Goal: Task Accomplishment & Management: Use online tool/utility

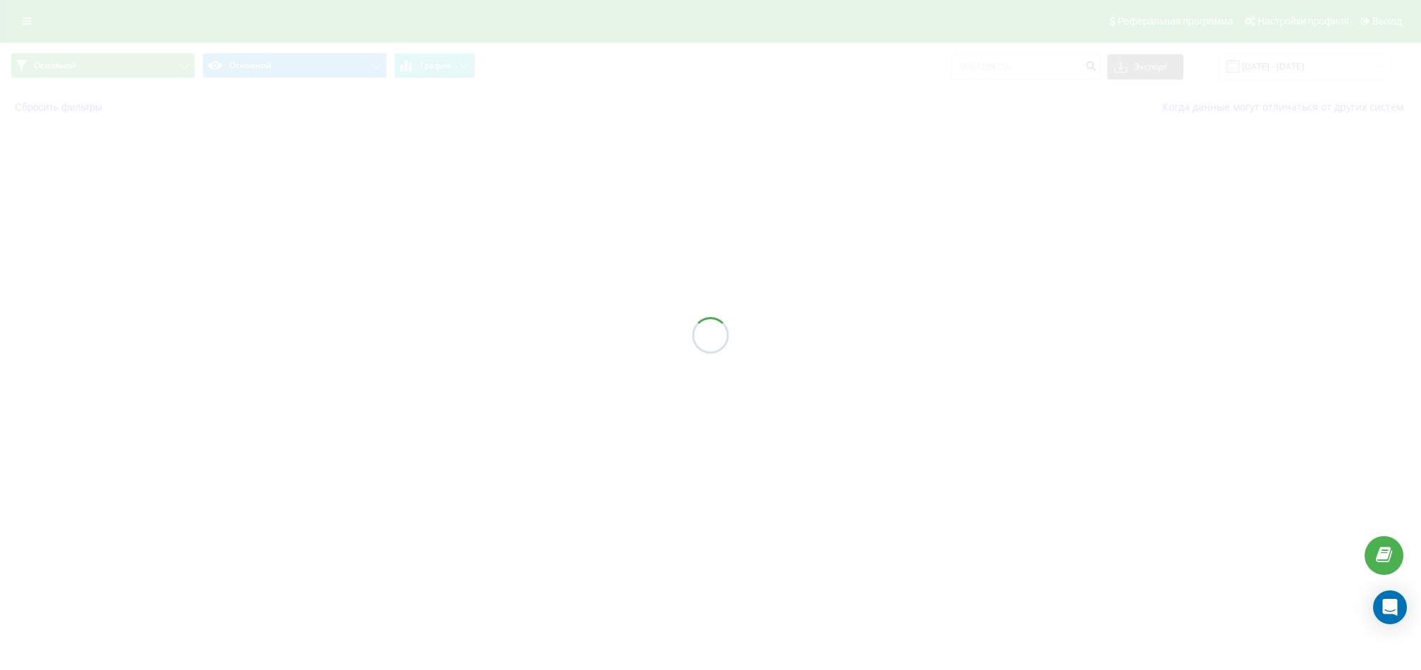
click at [25, 20] on div at bounding box center [710, 335] width 1421 height 670
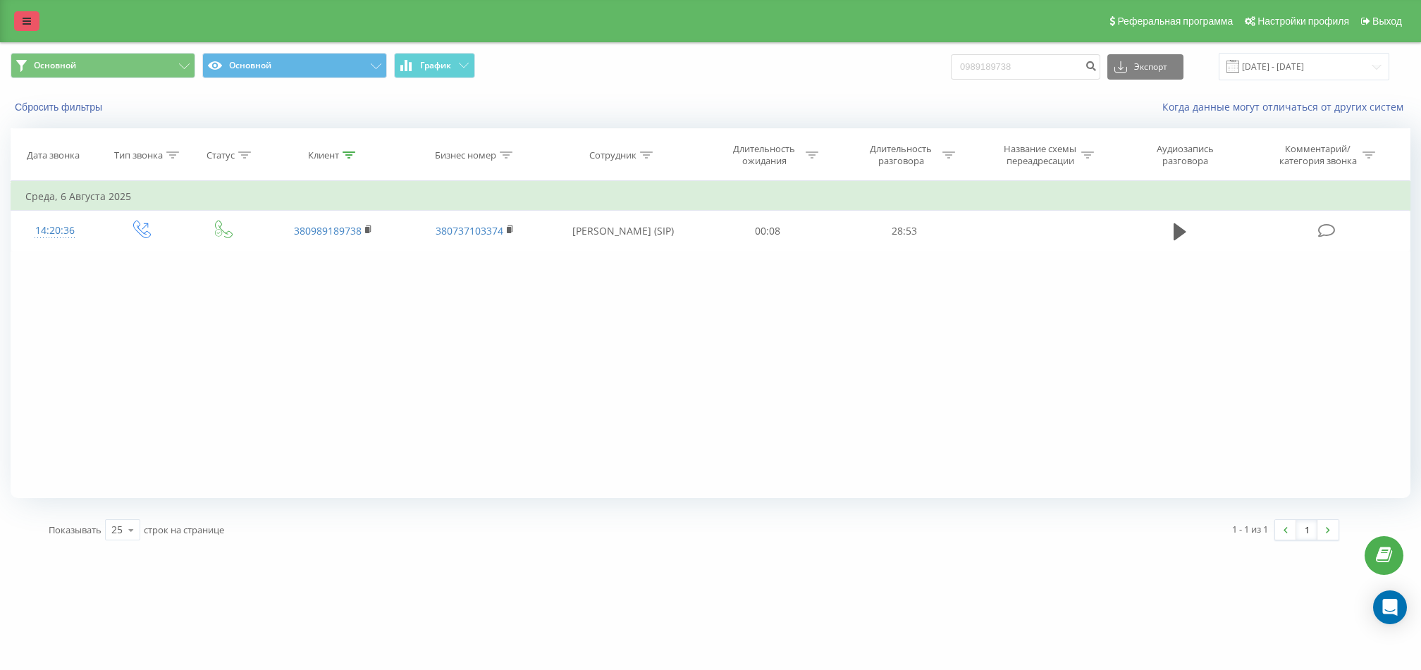
click at [27, 20] on icon at bounding box center [27, 21] width 8 height 10
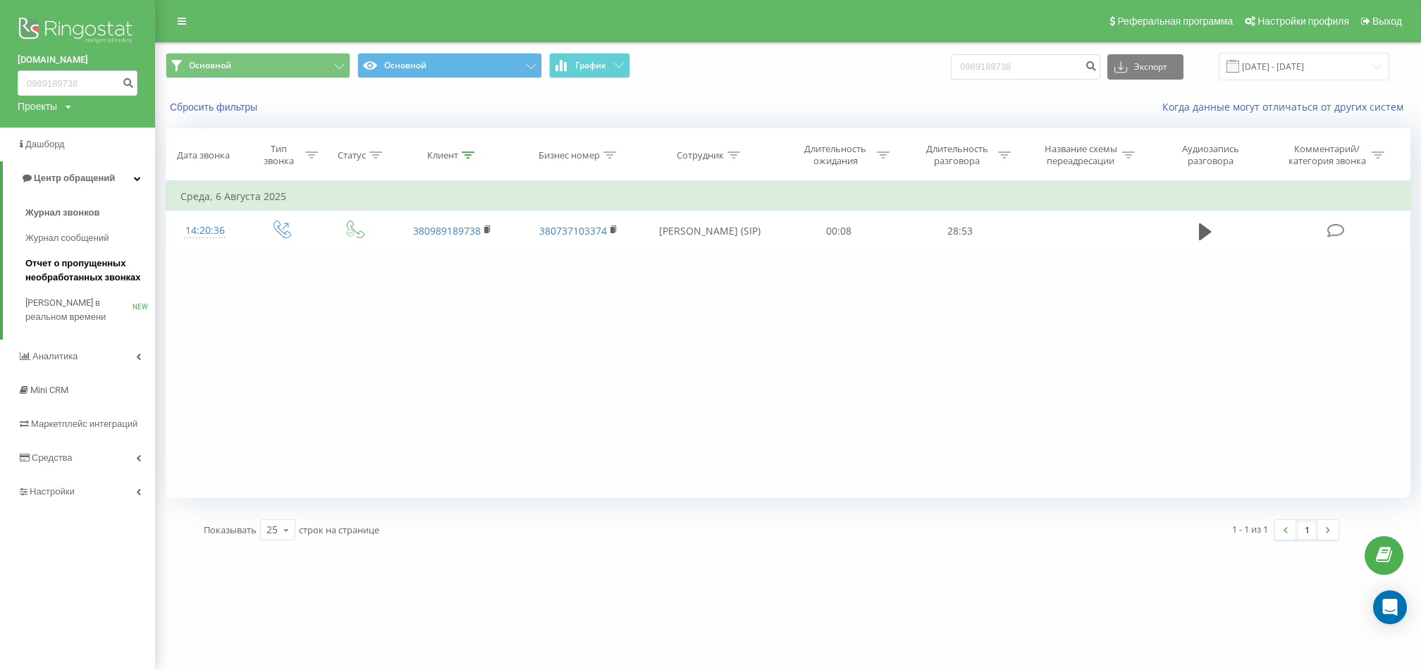
click at [113, 280] on span "Отчет о пропущенных необработанных звонках" at bounding box center [86, 270] width 123 height 28
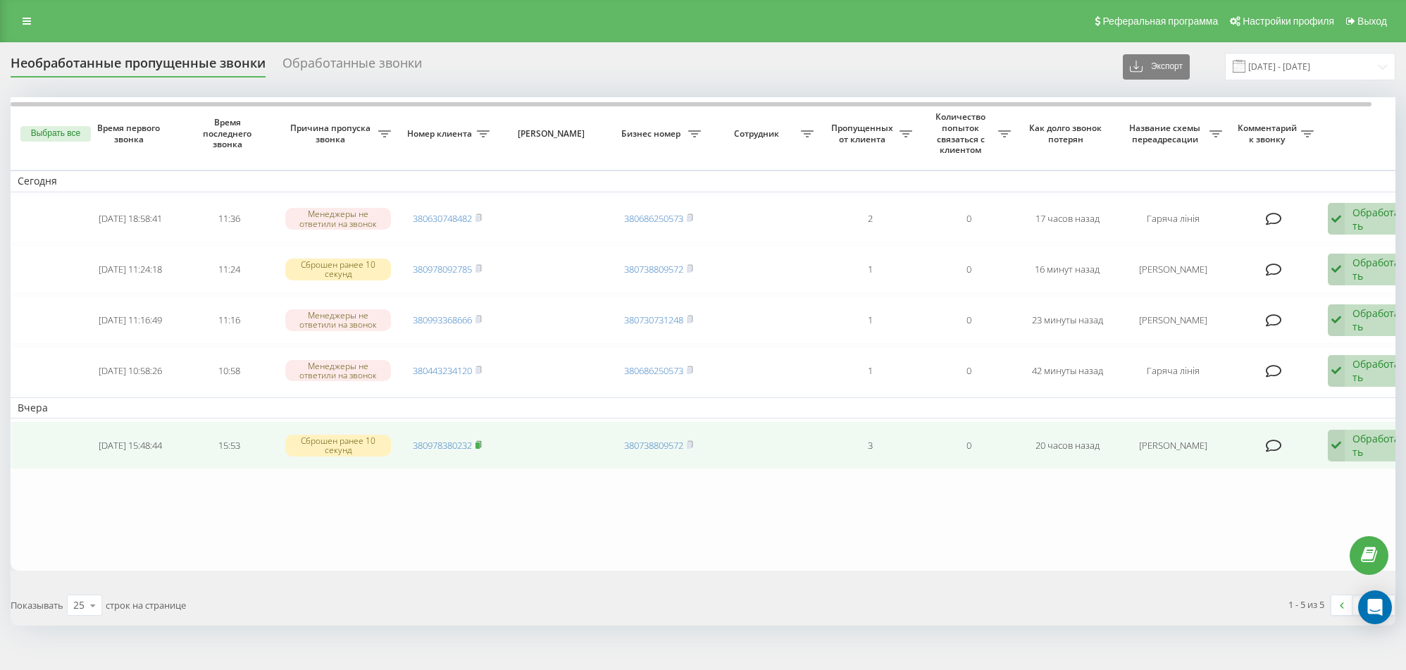
click at [478, 441] on icon at bounding box center [478, 444] width 5 height 6
click at [482, 443] on icon at bounding box center [479, 444] width 6 height 8
click at [480, 443] on rect at bounding box center [478, 446] width 4 height 6
click at [478, 440] on icon at bounding box center [479, 444] width 6 height 8
click at [480, 443] on rect at bounding box center [478, 446] width 4 height 6
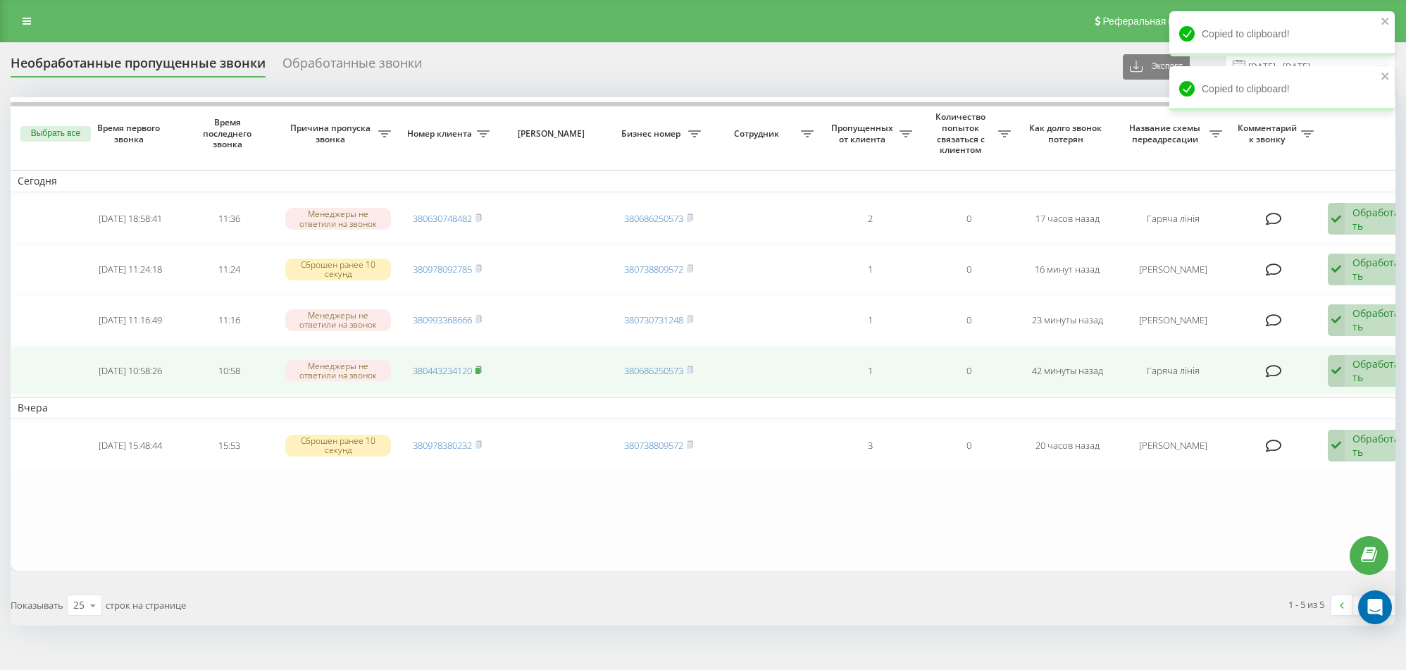
click at [481, 369] on icon at bounding box center [478, 369] width 5 height 6
click at [1342, 373] on icon at bounding box center [1336, 371] width 17 height 32
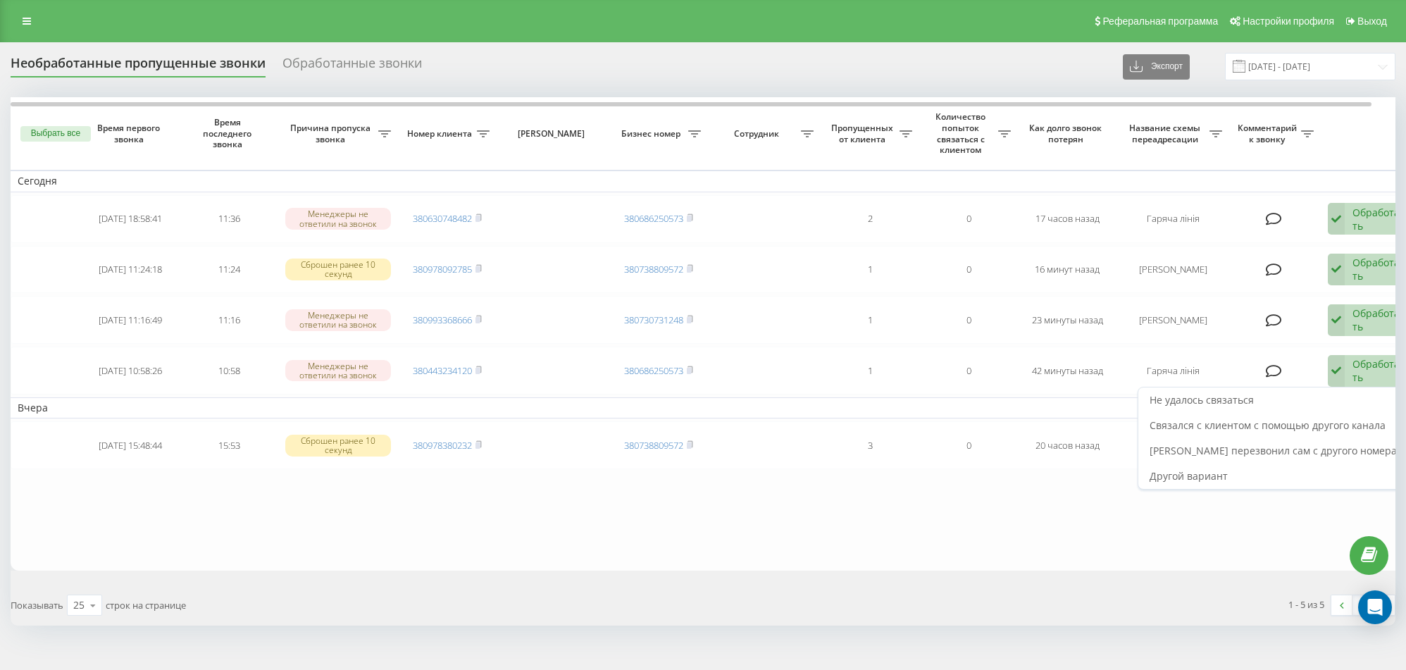
drag, startPoint x: 913, startPoint y: 546, endPoint x: 922, endPoint y: 539, distance: 11.0
click at [914, 546] on table "[DATE] [DATE] 18:58:41 11:36 Менеджеры не ответили на звонок 380630748482 38068…" at bounding box center [715, 334] width 1409 height 474
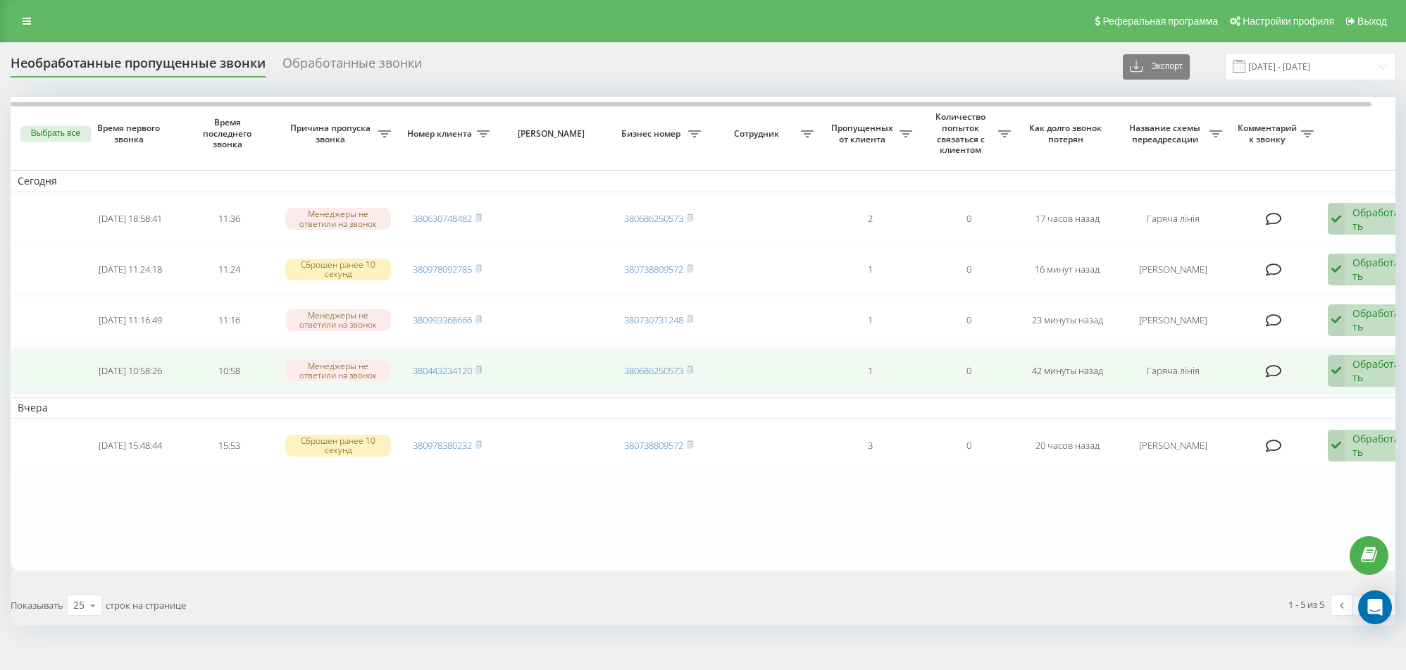
click at [1348, 373] on div "Обработать Не удалось связаться Связался с клиентом с помощью другого канала Кл…" at bounding box center [1368, 371] width 81 height 32
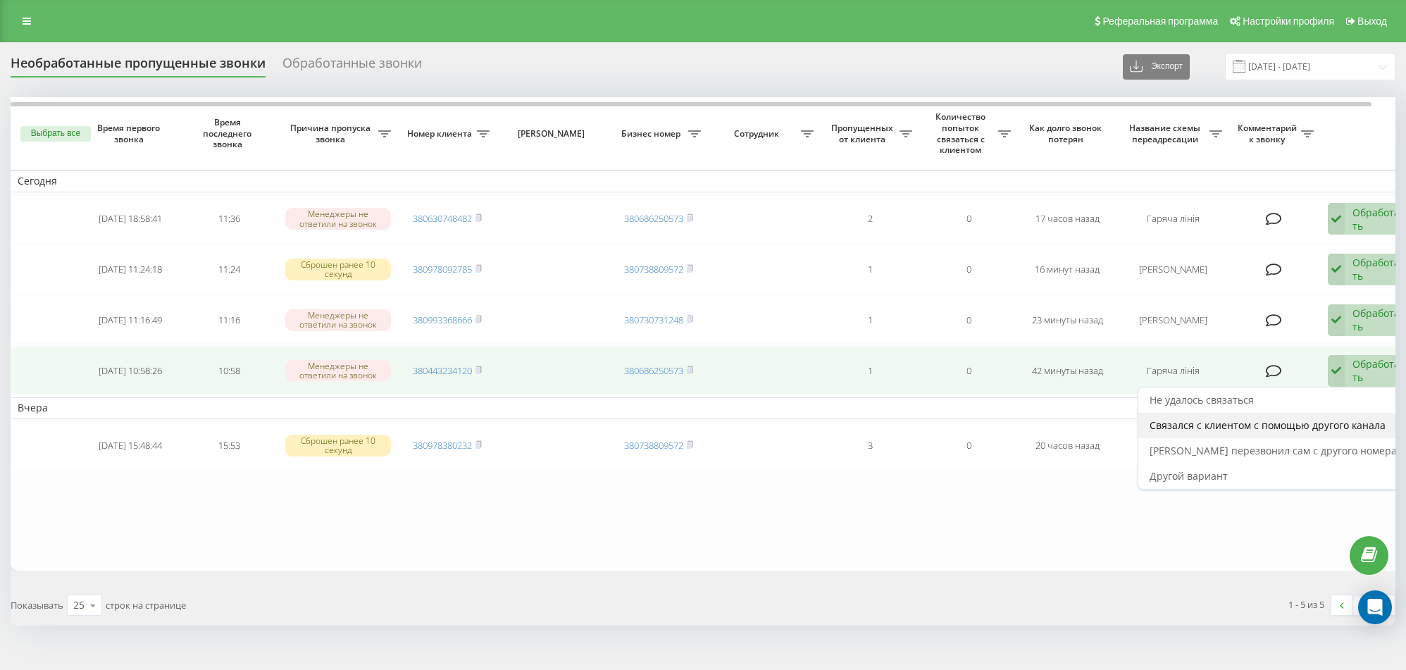
click at [1303, 413] on div "Связался с клиентом с помощью другого канала" at bounding box center [1274, 425] width 270 height 25
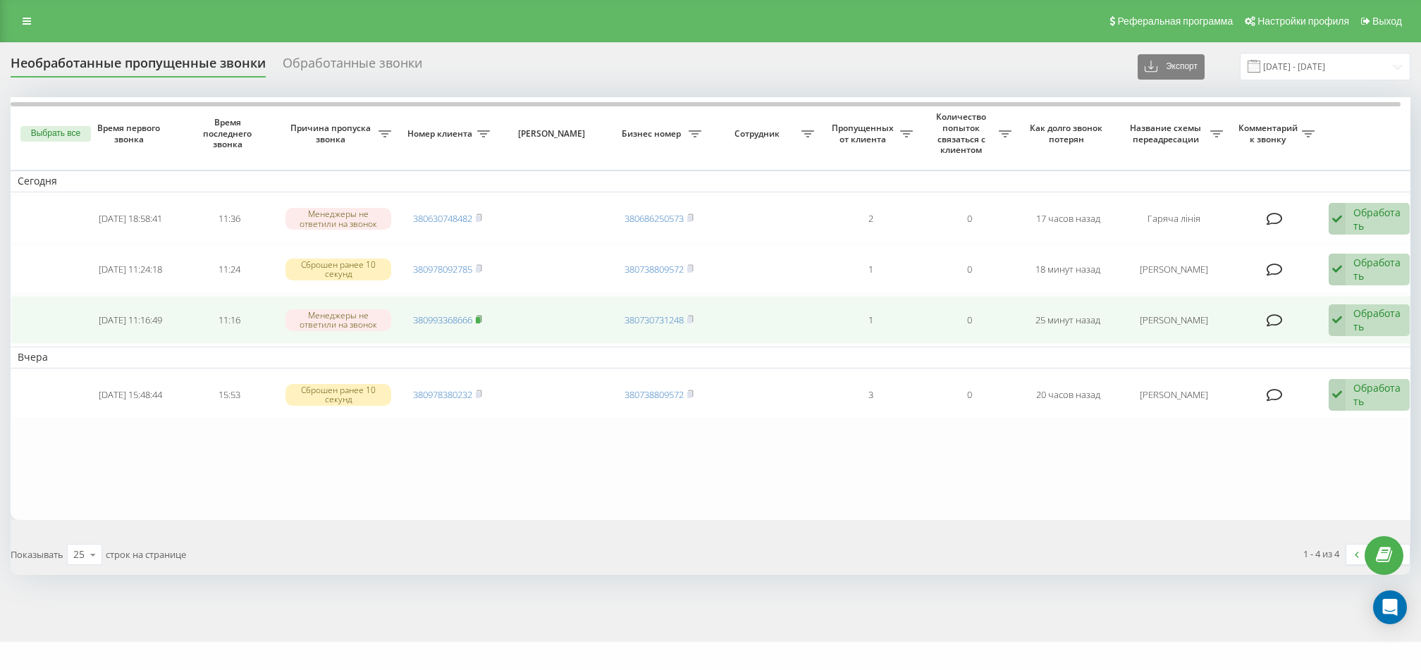
click at [480, 317] on rect at bounding box center [478, 320] width 4 height 6
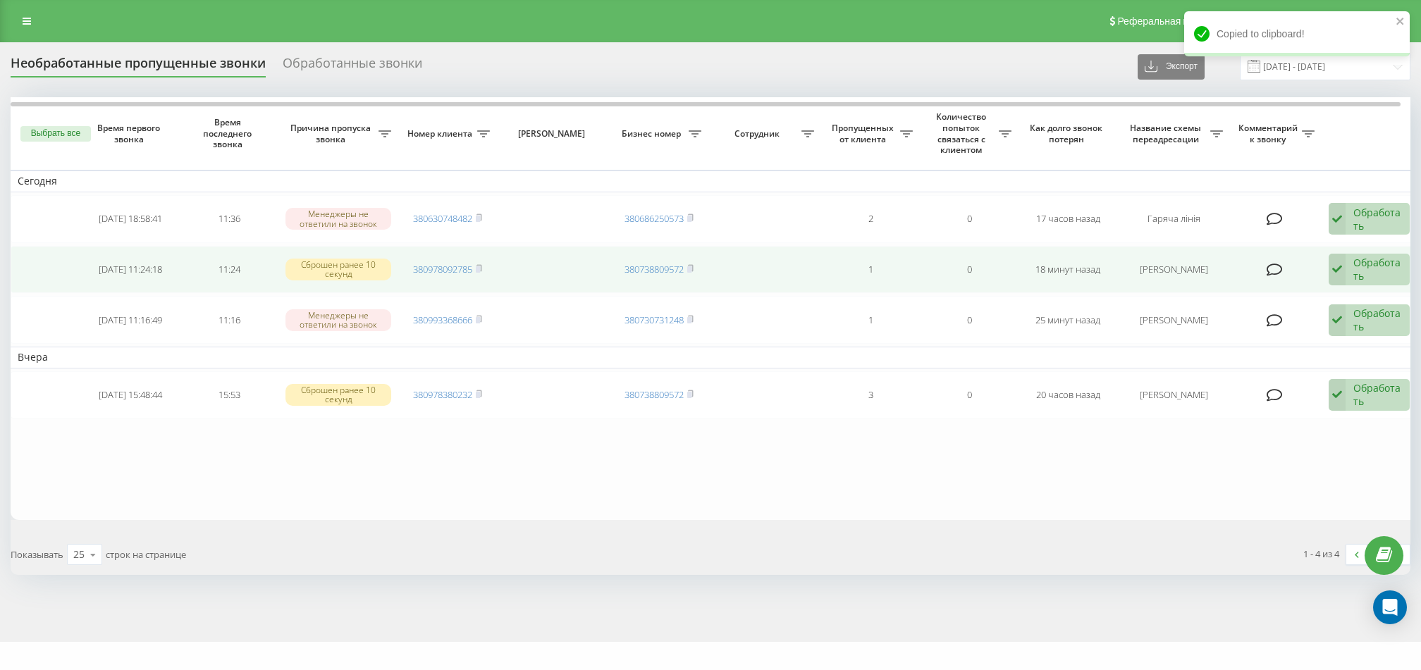
click at [483, 264] on td "380978092785" at bounding box center [447, 270] width 99 height 48
click at [480, 266] on rect at bounding box center [478, 269] width 4 height 6
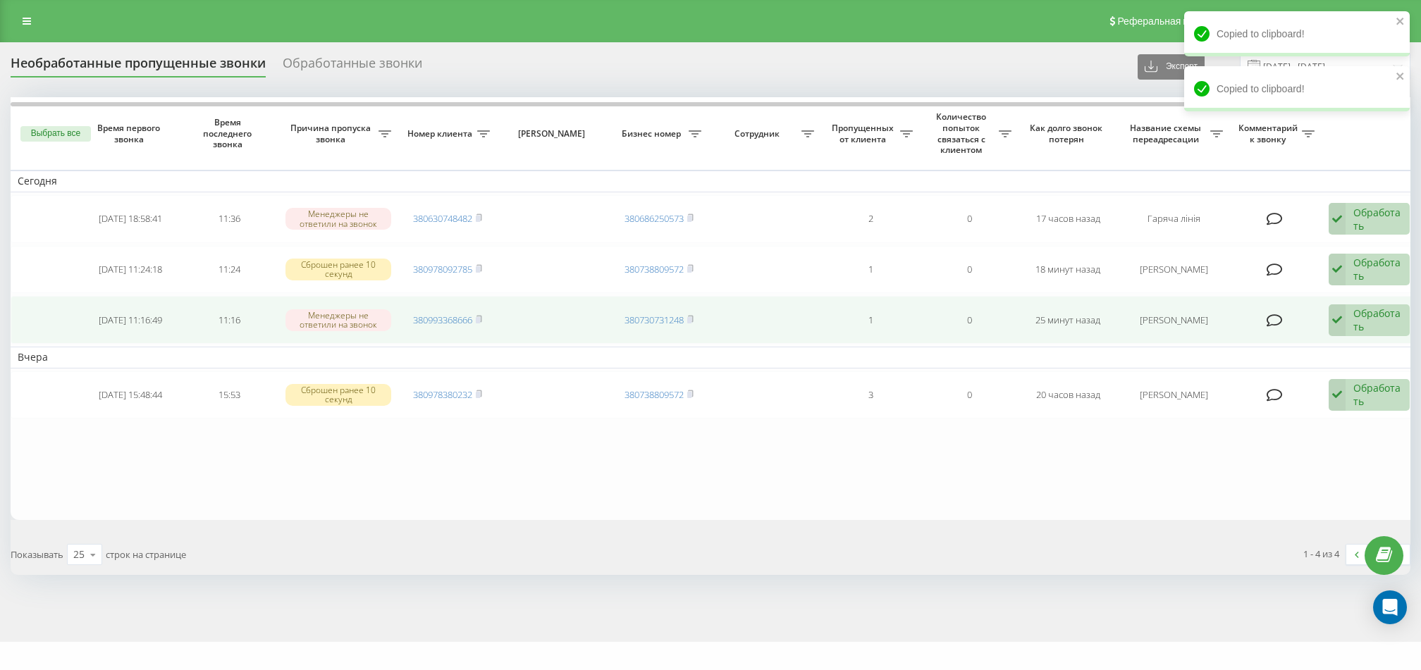
click at [1337, 323] on icon at bounding box center [1336, 320] width 17 height 32
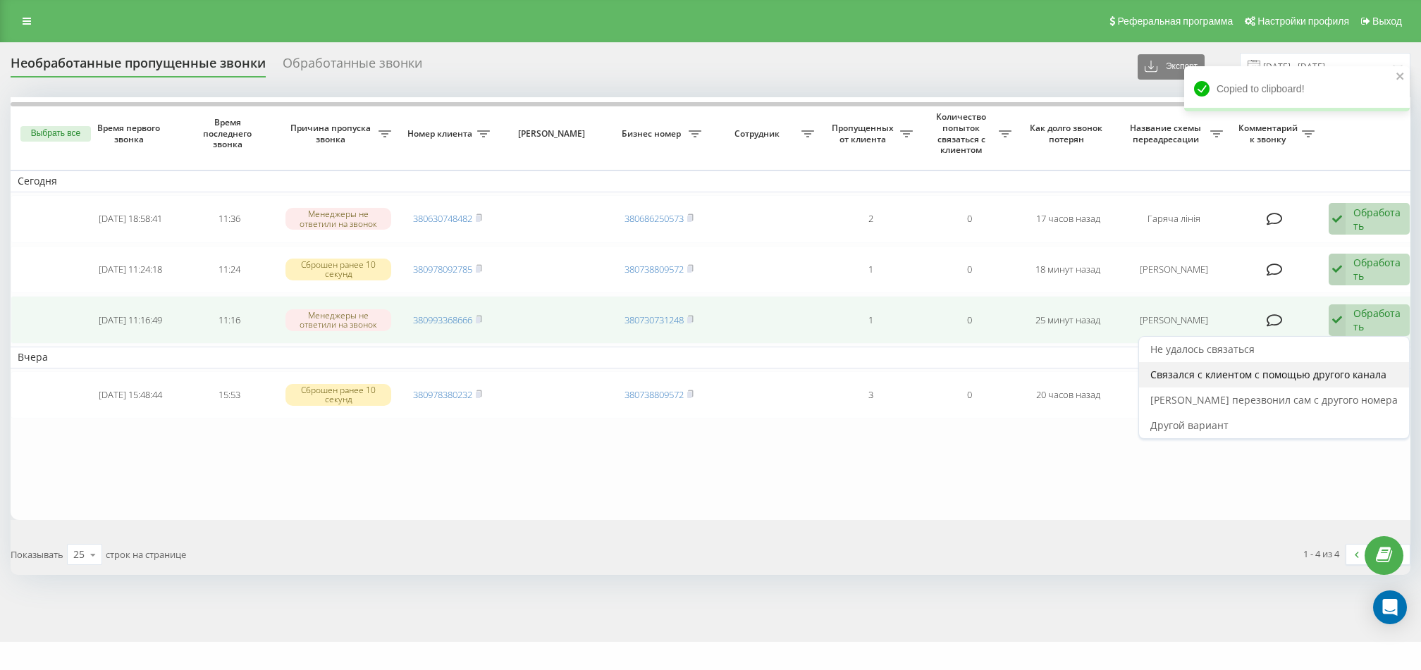
drag, startPoint x: 1322, startPoint y: 393, endPoint x: 1322, endPoint y: 381, distance: 12.7
click at [1322, 381] on div "Не удалось связаться Связался с клиентом с помощью другого канала Клиент перезв…" at bounding box center [1273, 387] width 271 height 103
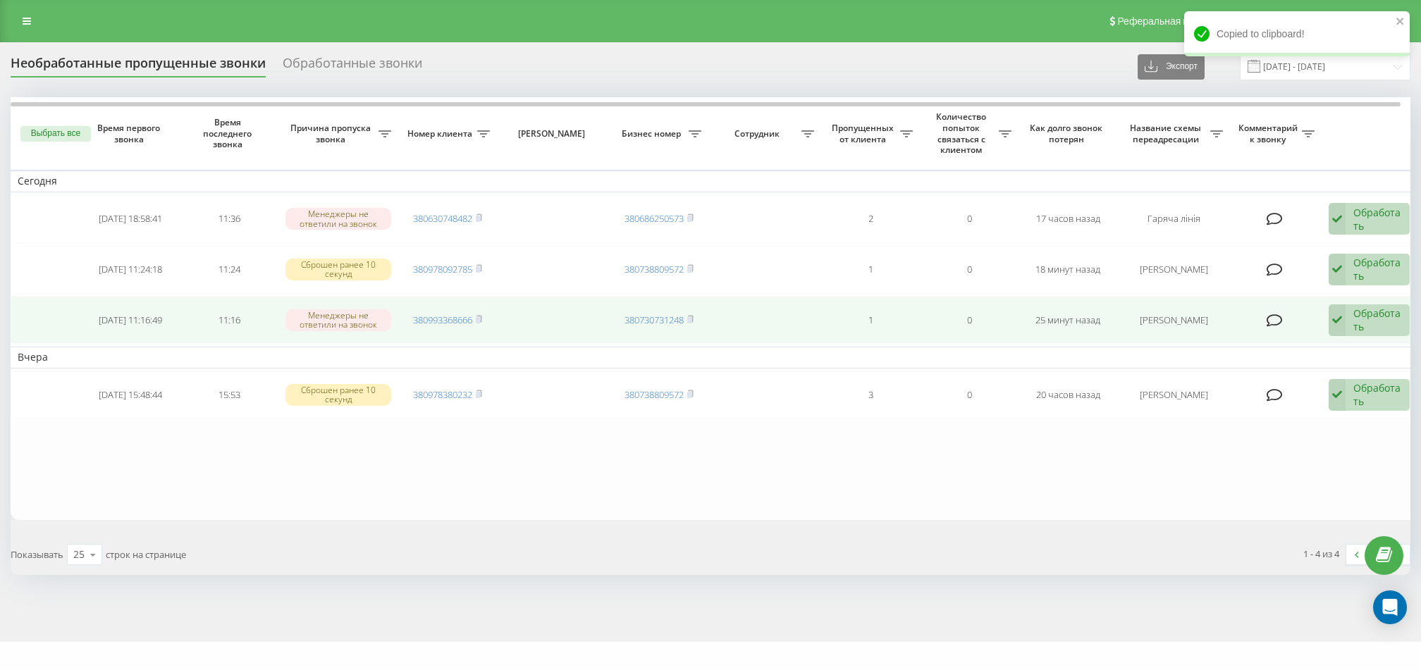
click at [1377, 318] on div "Обработать" at bounding box center [1377, 320] width 49 height 27
